Goal: Task Accomplishment & Management: Complete application form

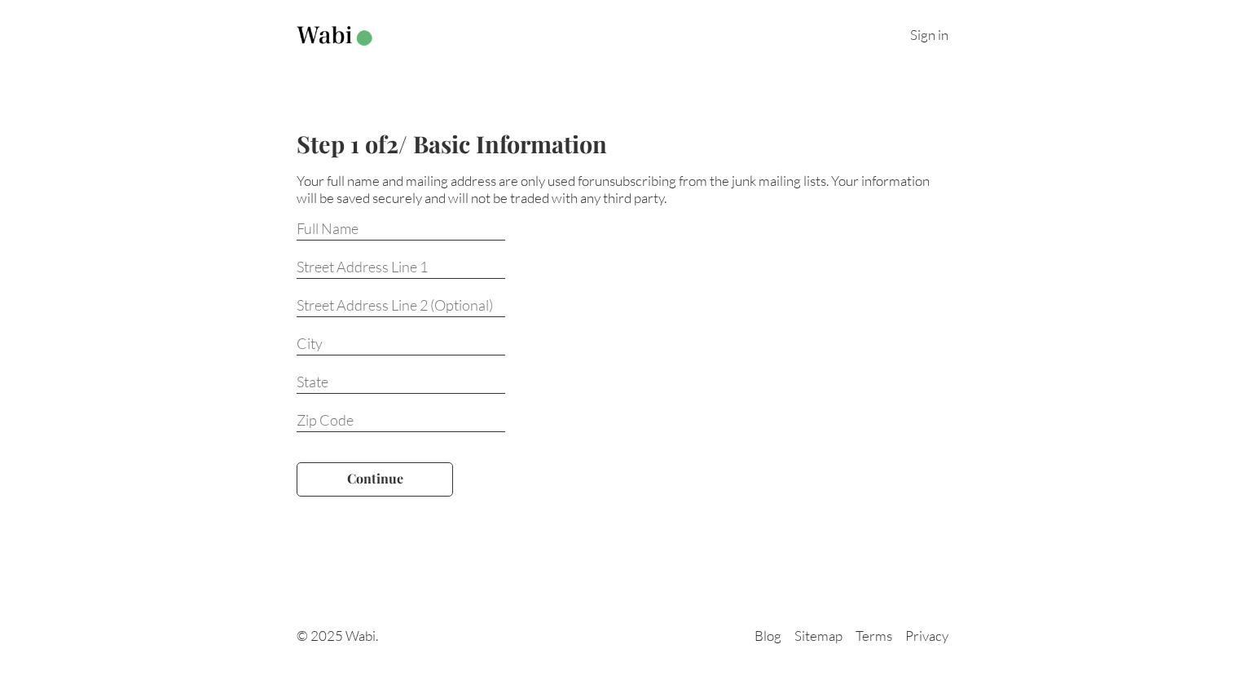
click at [371, 225] on input at bounding box center [401, 229] width 209 height 21
type input "[PERSON_NAME]"
type input "[STREET_ADDRESS]"
type input "FREE SOIL"
type input "[US_STATE]"
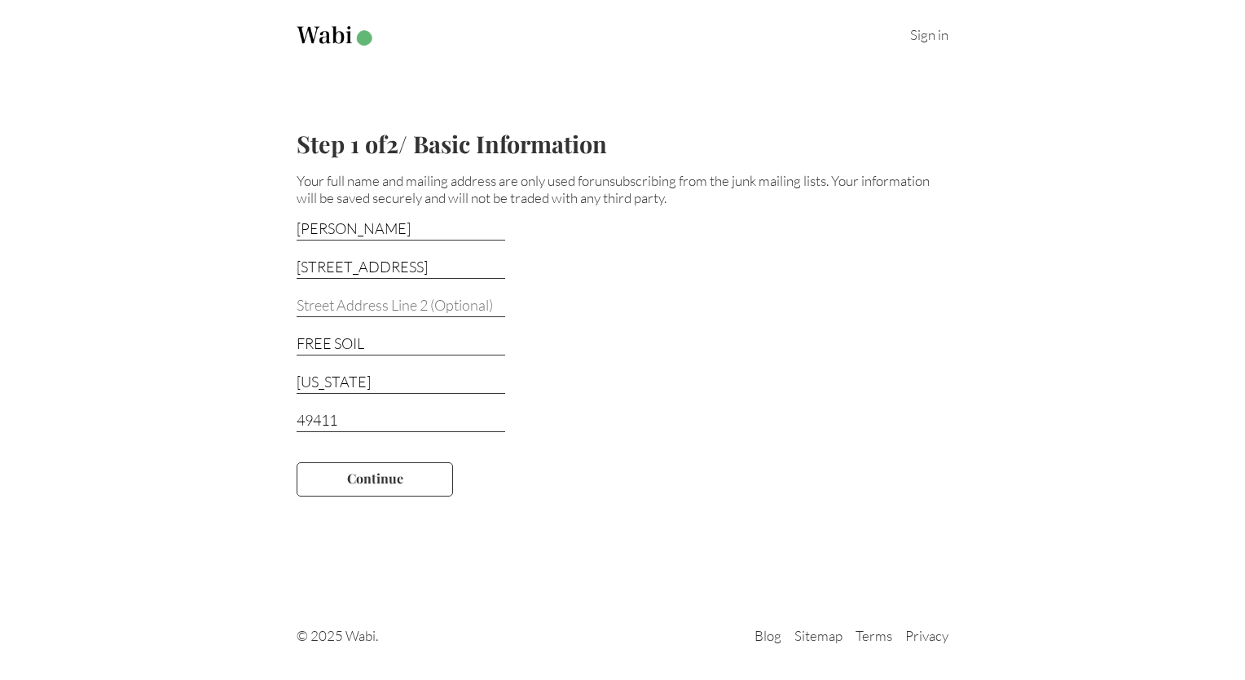
type input "49411"
click at [385, 475] on button "Continue" at bounding box center [375, 479] width 156 height 34
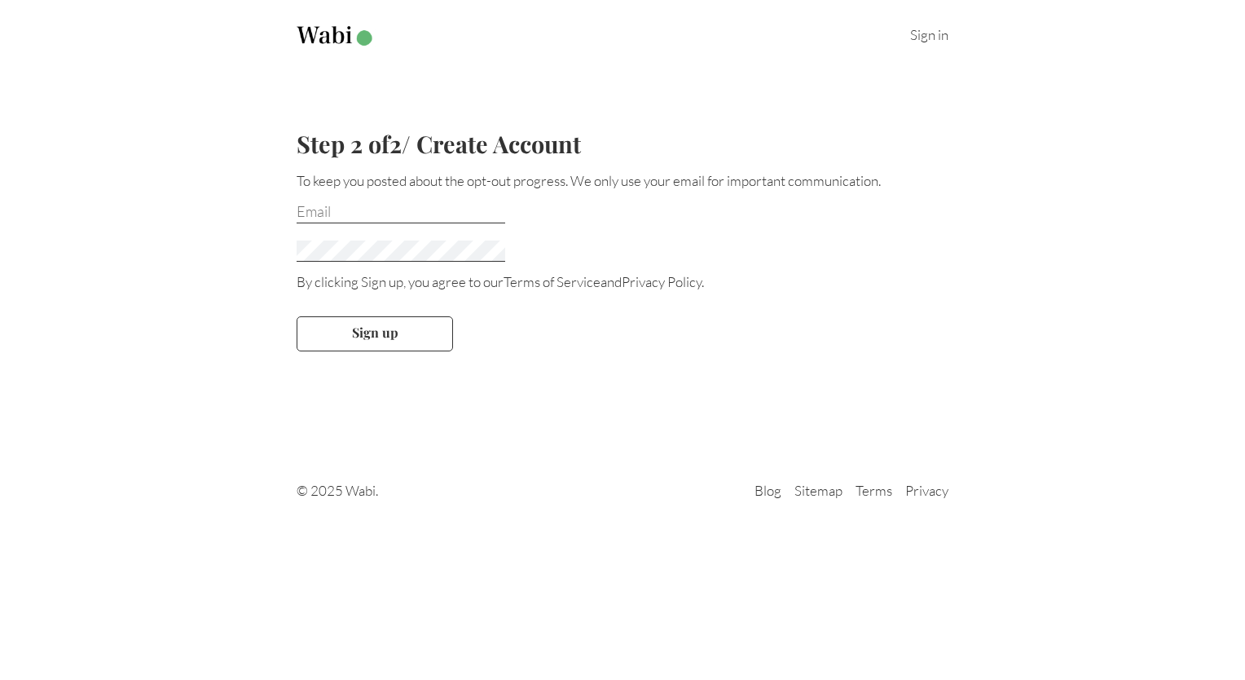
click at [326, 210] on input "email" at bounding box center [401, 212] width 209 height 21
type input "mcarman@cusa.canon.com"
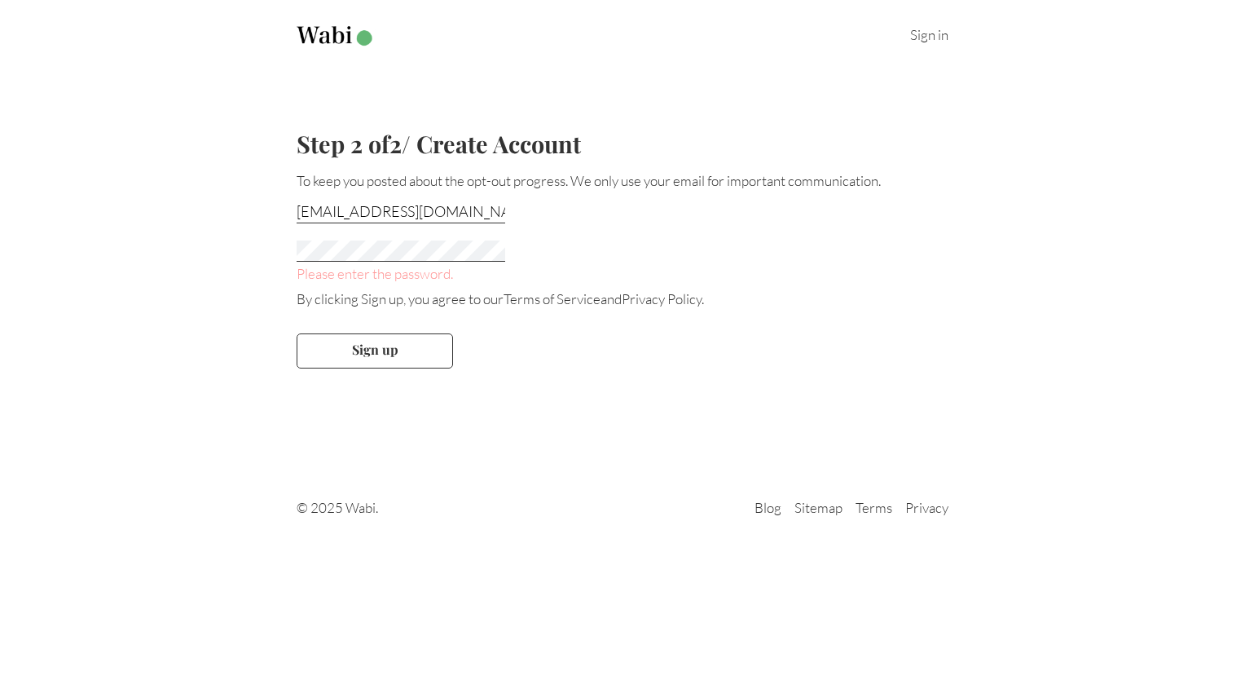
click at [299, 421] on div "Sign in Step 2 of 2 / Create Account To keep you posted about the opt-out progr…" at bounding box center [622, 271] width 1245 height 542
click at [599, 338] on form "mcarman@cusa.canon.com Please enter the password. By clicking Sign up, you agre…" at bounding box center [623, 291] width 652 height 205
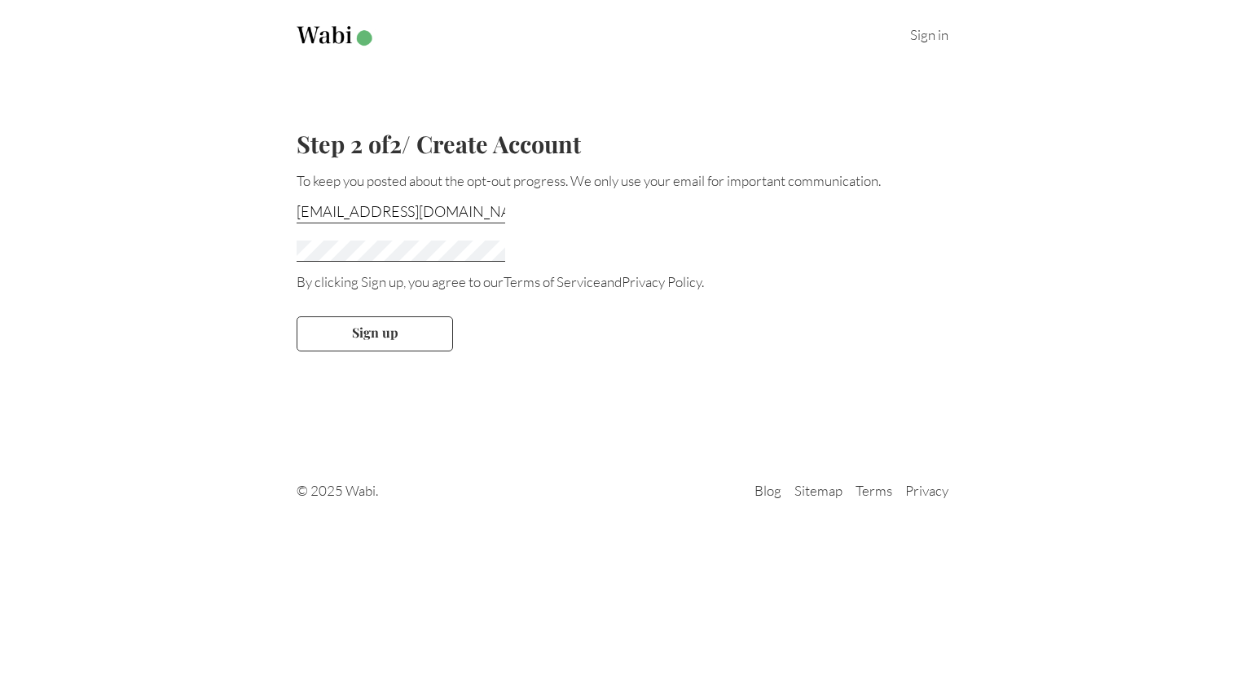
click at [413, 239] on div at bounding box center [623, 245] width 652 height 37
click at [390, 322] on button "Sign up" at bounding box center [375, 333] width 156 height 34
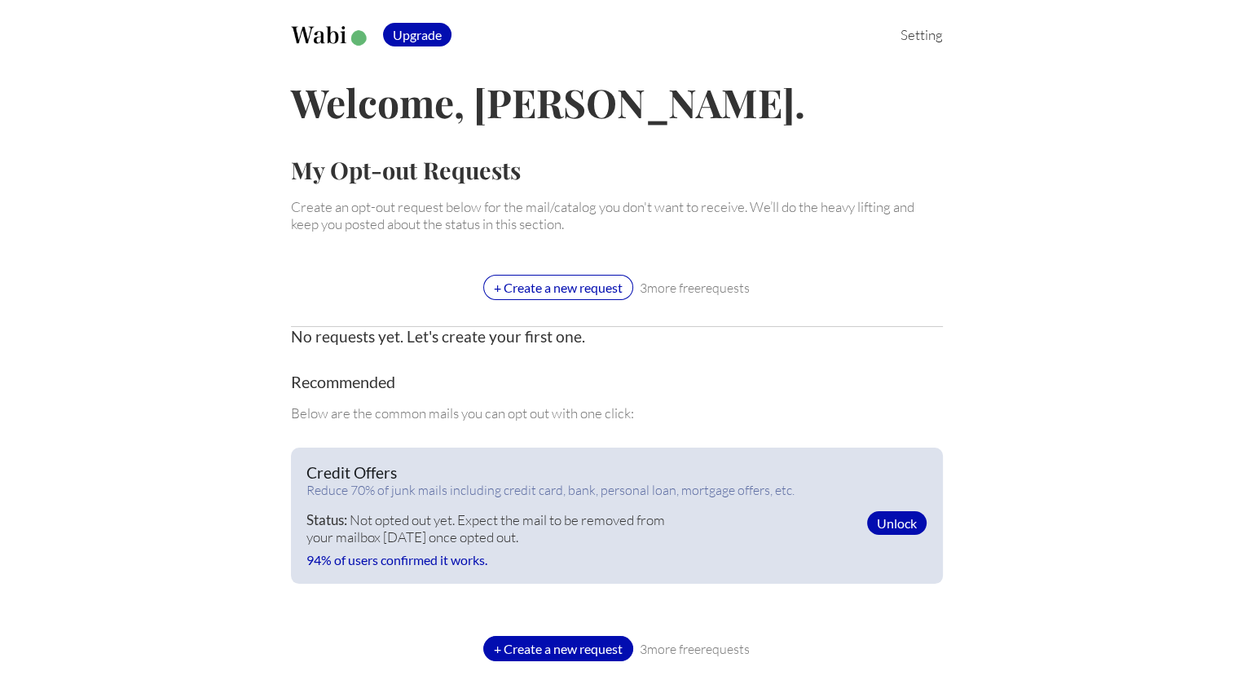
click at [531, 293] on div "+ Create a new request" at bounding box center [558, 287] width 150 height 25
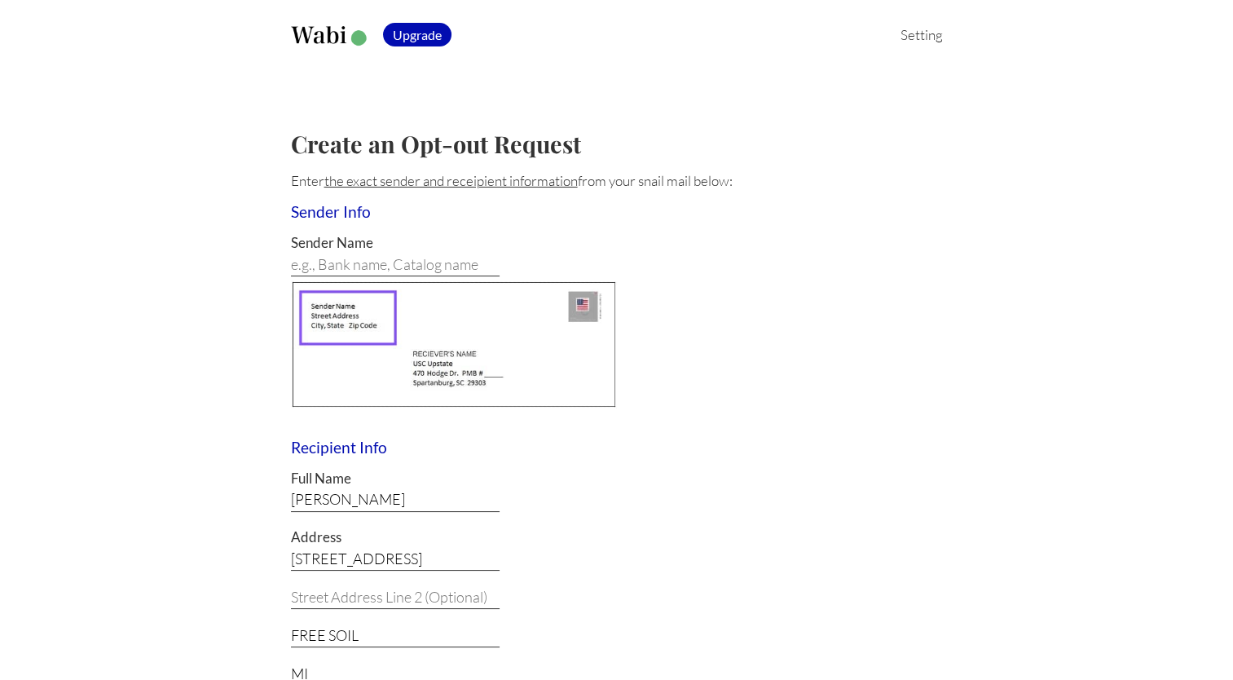
click at [355, 498] on input "[PERSON_NAME]" at bounding box center [395, 500] width 209 height 21
type input "Margaret R Carman"
click at [383, 262] on input at bounding box center [395, 265] width 209 height 21
type input "t"
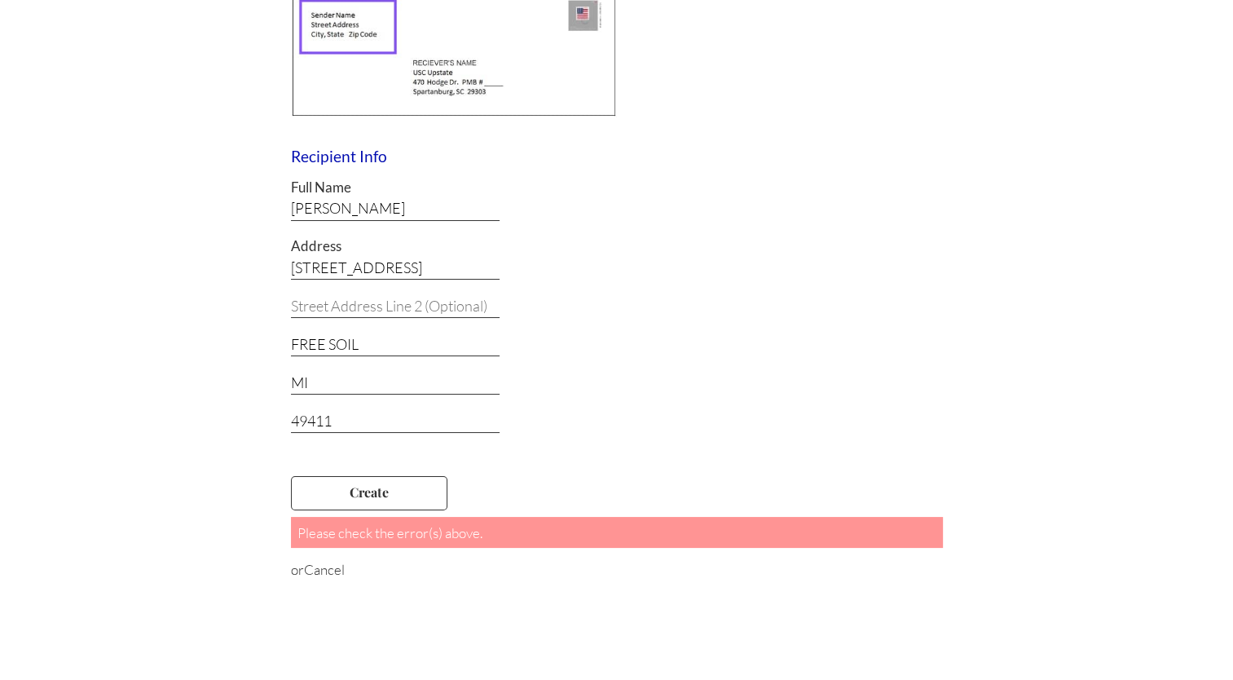
scroll to position [333, 0]
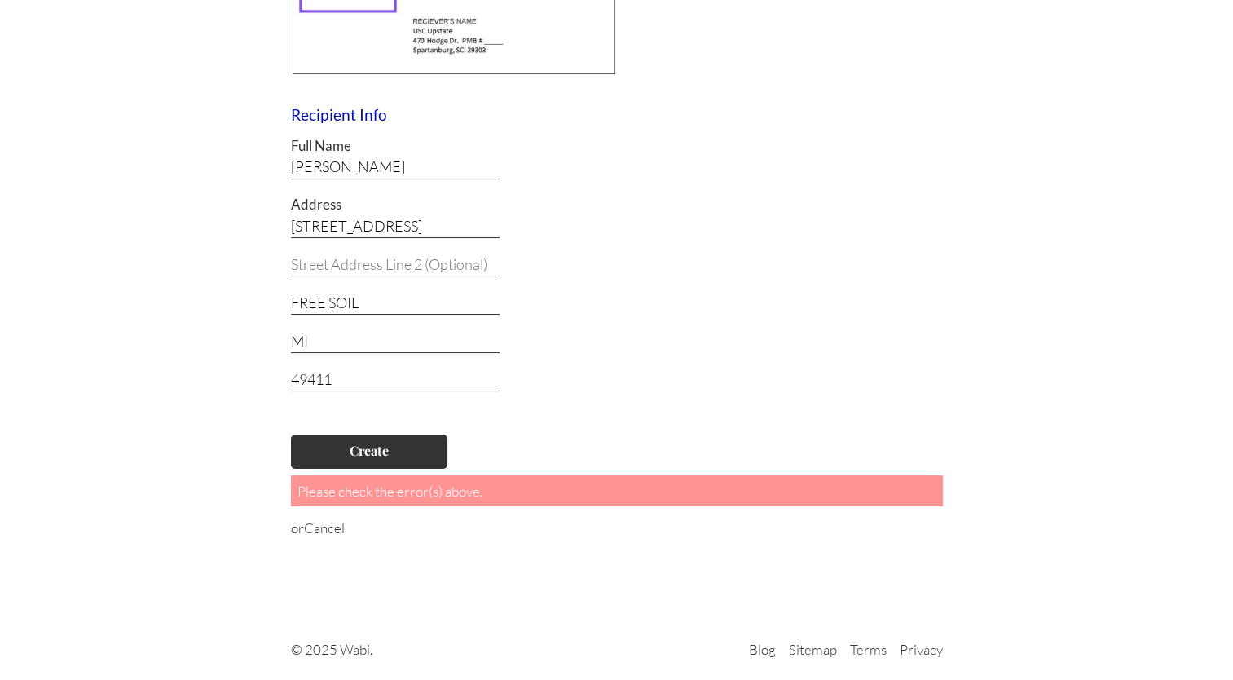
type input "THE HOME DEPOT"
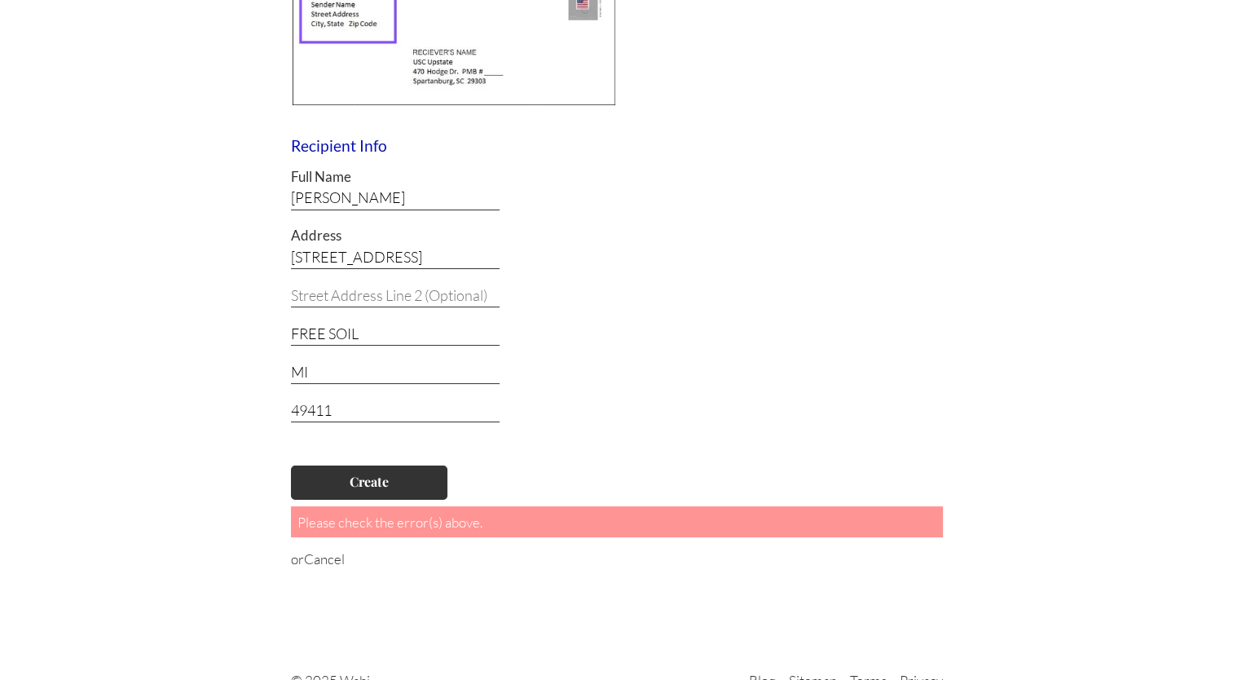
click at [401, 452] on form "Sender Info Sender Name THE HOME DEPOT Recipient Info Full Name Margaret R Carm…" at bounding box center [617, 234] width 652 height 667
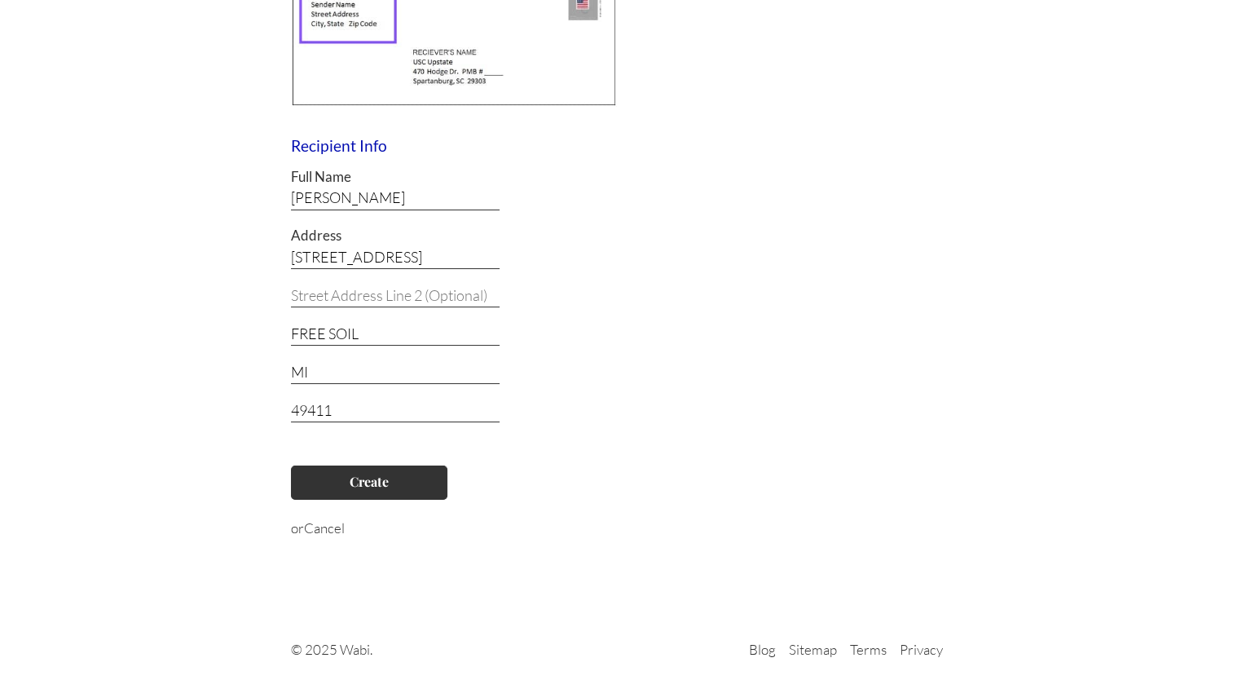
click at [375, 486] on button "Create" at bounding box center [369, 482] width 156 height 34
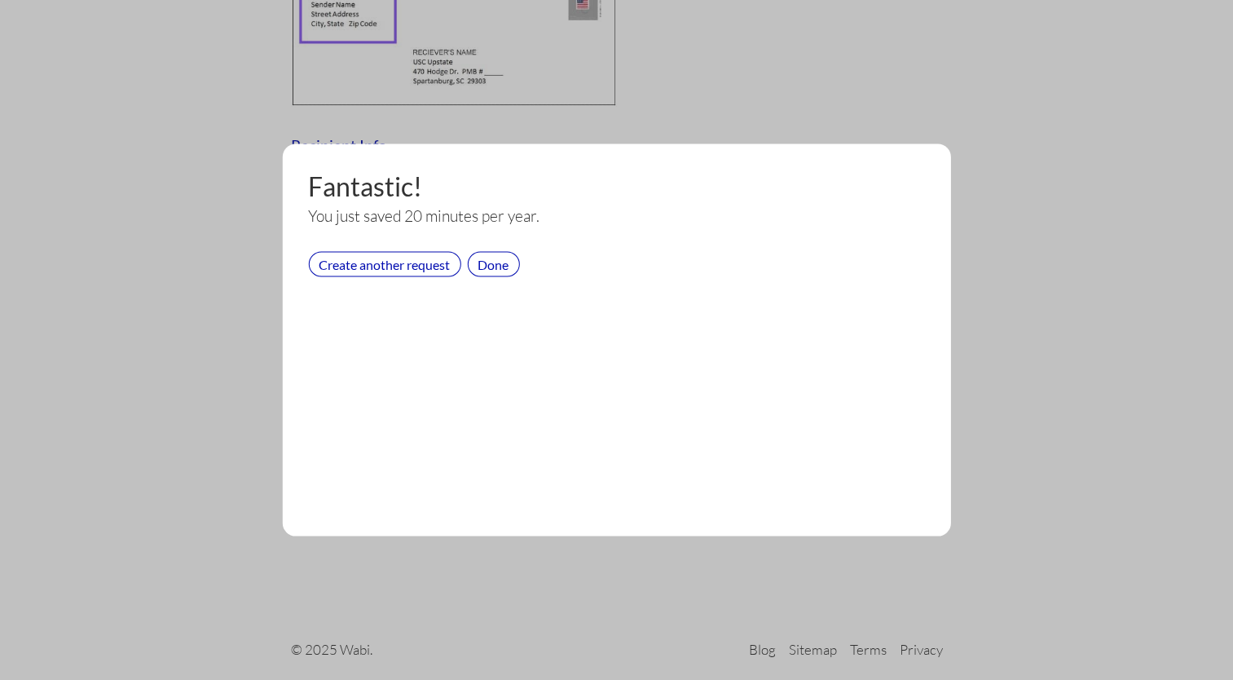
click at [419, 268] on div "Create another request" at bounding box center [384, 264] width 152 height 25
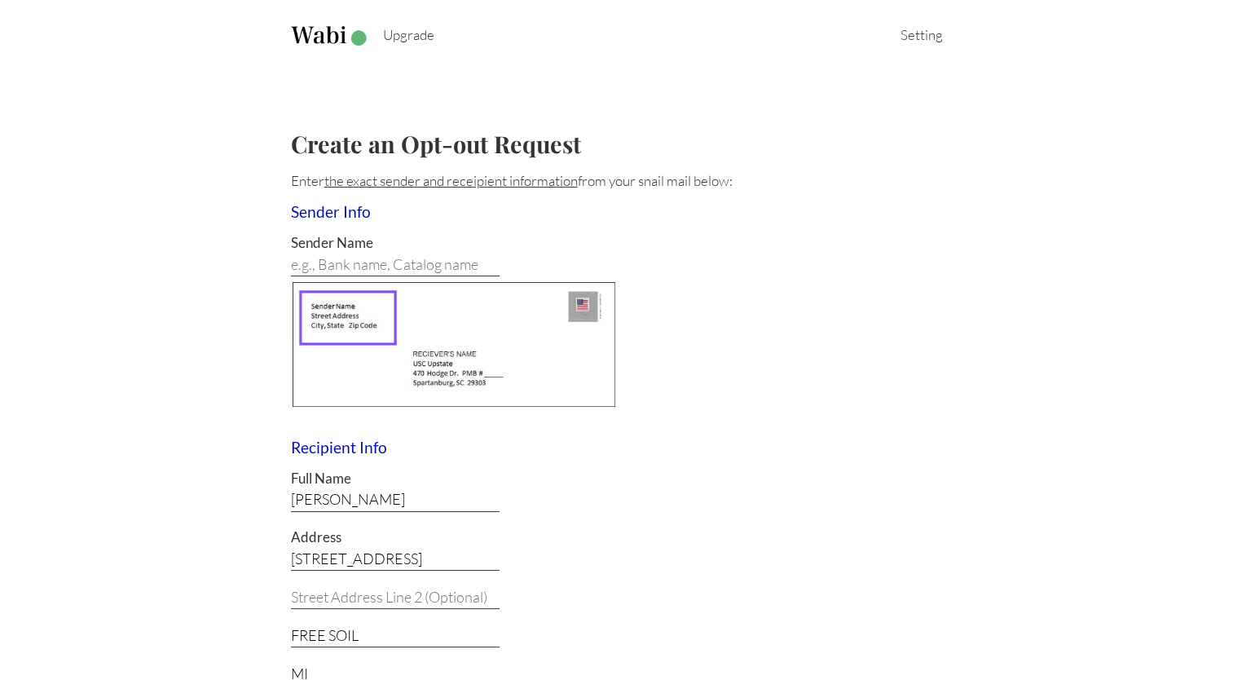
click at [926, 38] on div "Setting" at bounding box center [910, 34] width 65 height 17
click at [726, 44] on div "Upgrade Setting Sign Out" at bounding box center [617, 38] width 704 height 76
